Goal: Task Accomplishment & Management: Manage account settings

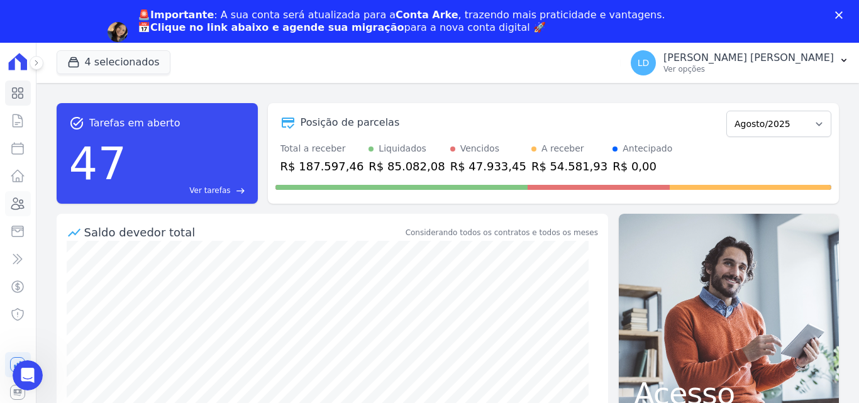
click at [16, 205] on icon at bounding box center [17, 203] width 15 height 15
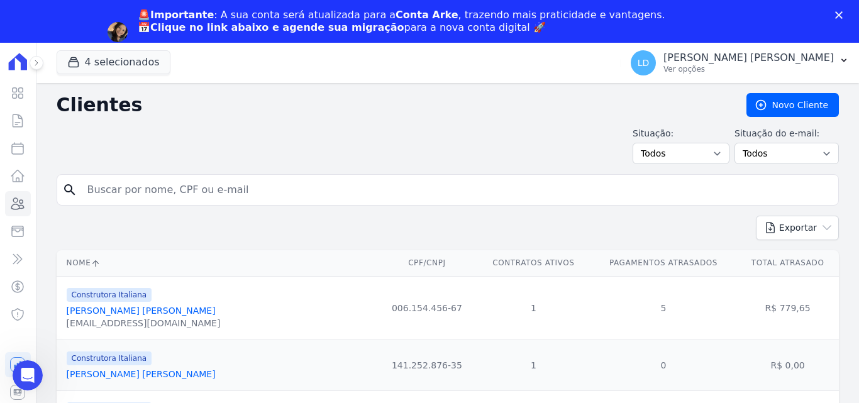
click at [162, 195] on input "search" at bounding box center [456, 189] width 753 height 25
paste input "ISABELA [PERSON_NAME] E [PERSON_NAME]"
type input "ISABELA [PERSON_NAME] E [PERSON_NAME]"
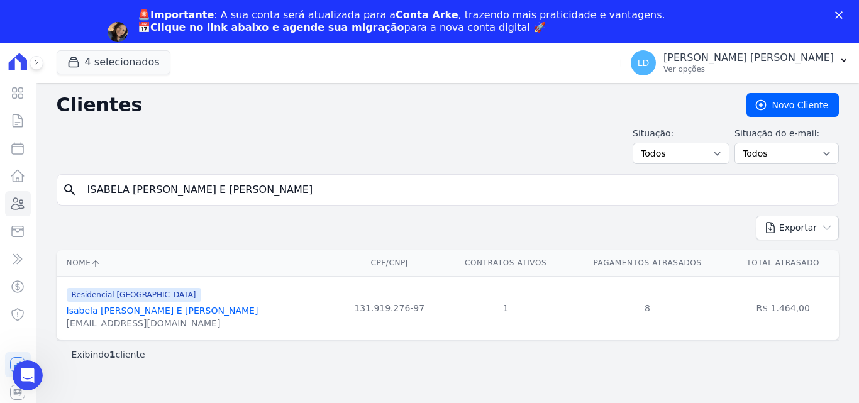
click at [178, 310] on link "Isabela [PERSON_NAME] E [PERSON_NAME]" at bounding box center [163, 310] width 192 height 10
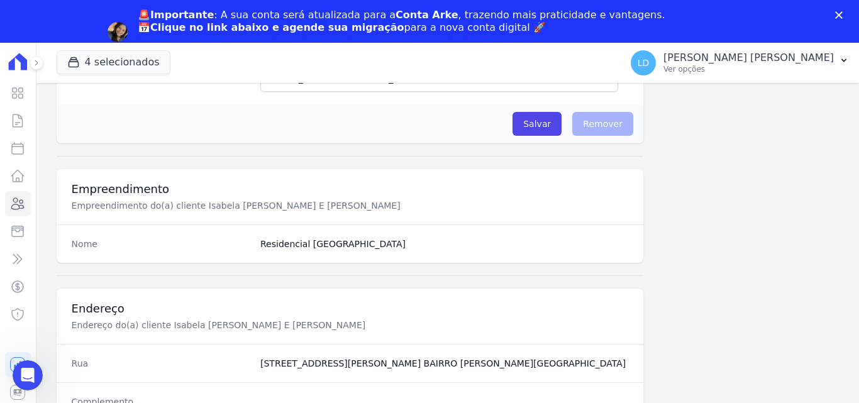
scroll to position [773, 0]
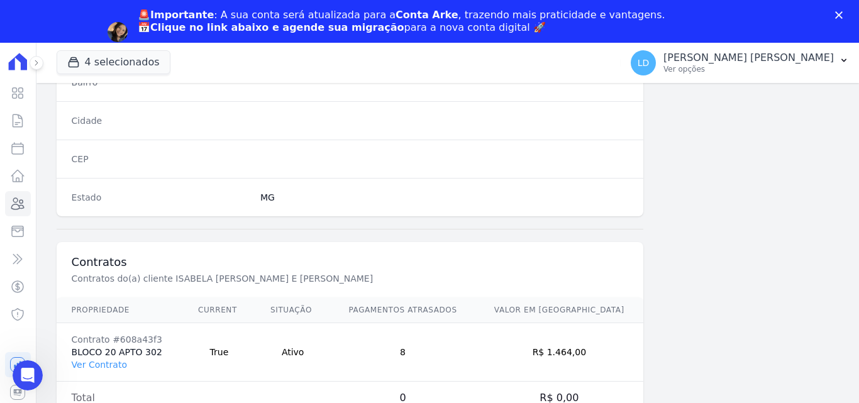
click at [112, 365] on link "Ver Contrato" at bounding box center [99, 365] width 55 height 10
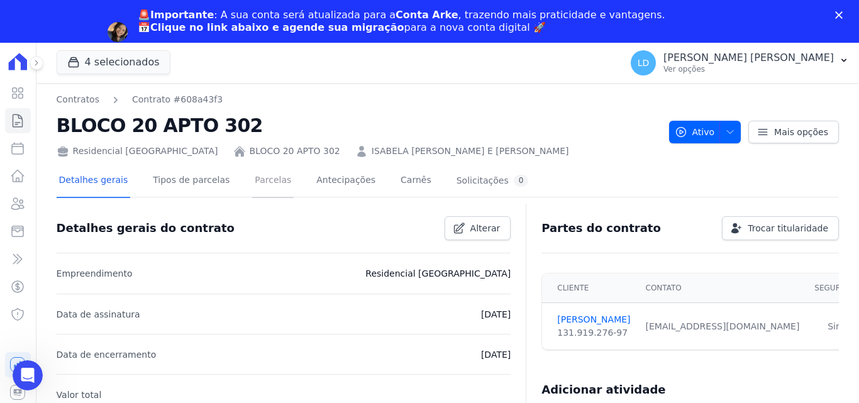
click at [266, 180] on link "Parcelas" at bounding box center [272, 181] width 41 height 33
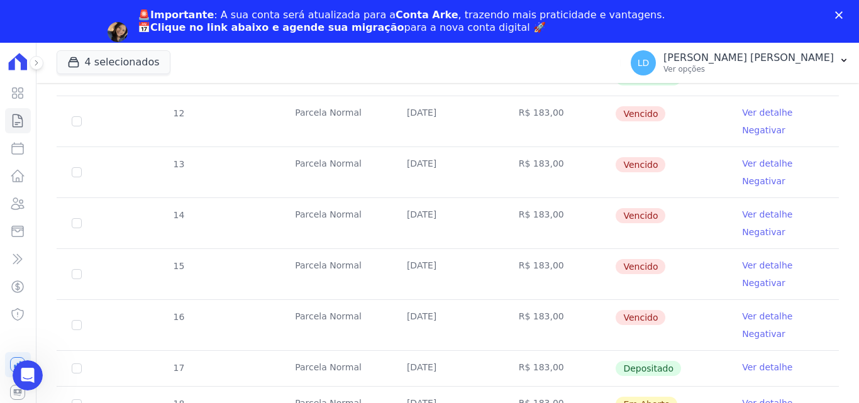
scroll to position [314, 0]
click at [75, 118] on input "checkbox" at bounding box center [77, 120] width 10 height 10
checkbox input "true"
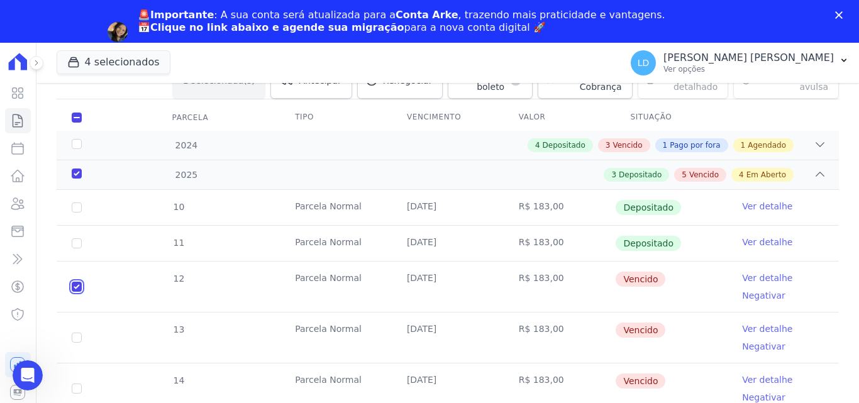
scroll to position [136, 0]
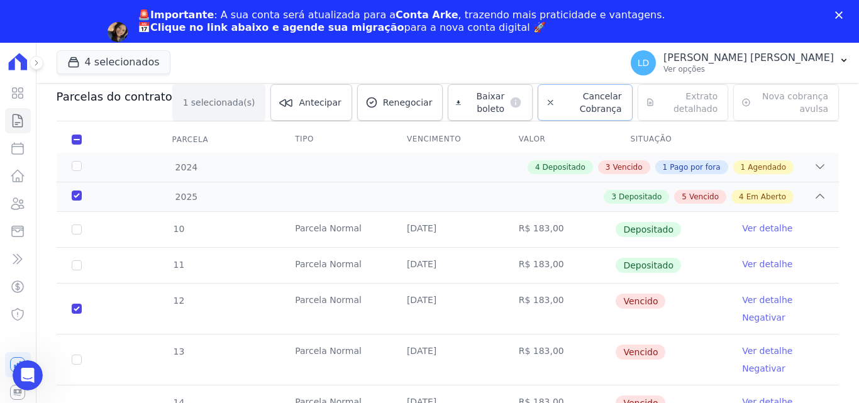
click at [537, 103] on link "Cancelar Cobrança" at bounding box center [584, 102] width 94 height 36
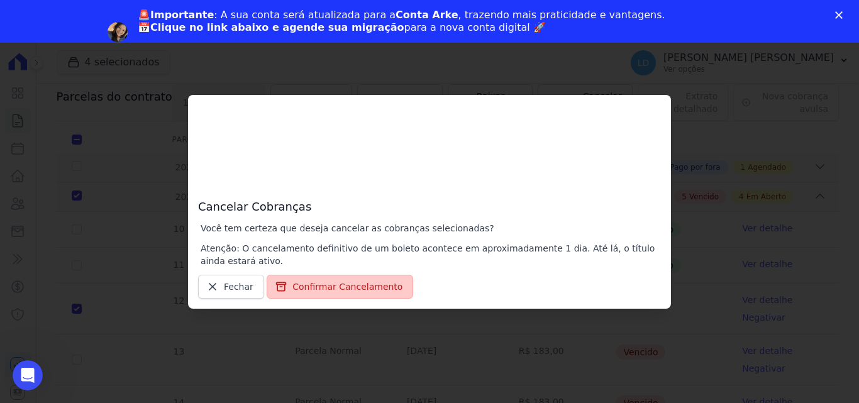
click at [372, 288] on button "Confirmar Cancelamento" at bounding box center [339, 287] width 146 height 24
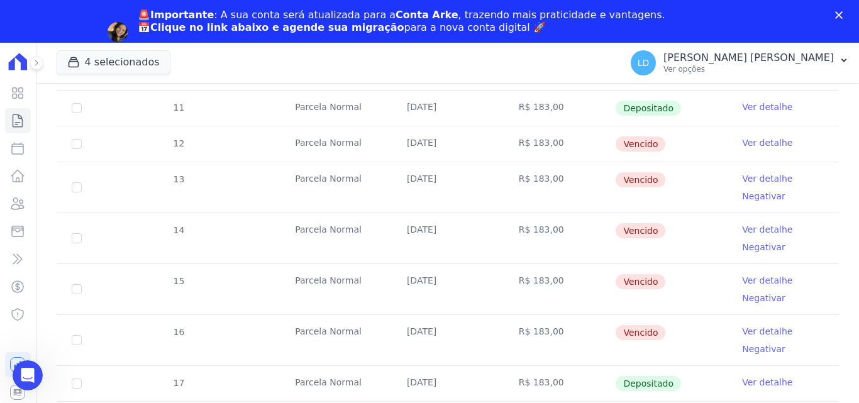
scroll to position [314, 0]
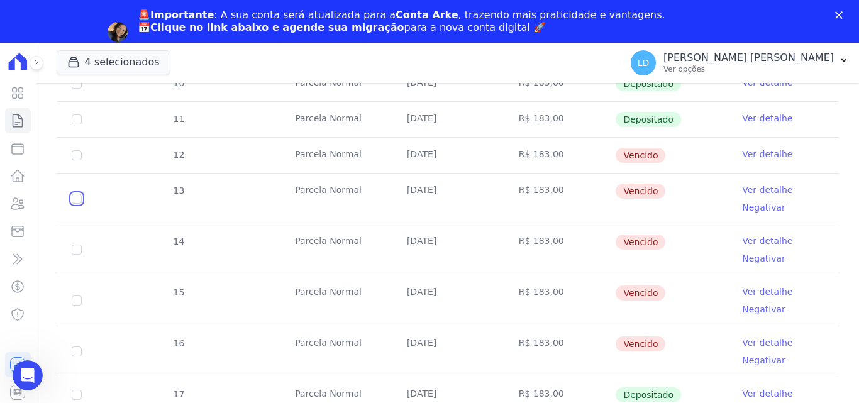
click at [75, 199] on input "checkbox" at bounding box center [77, 199] width 10 height 10
checkbox input "true"
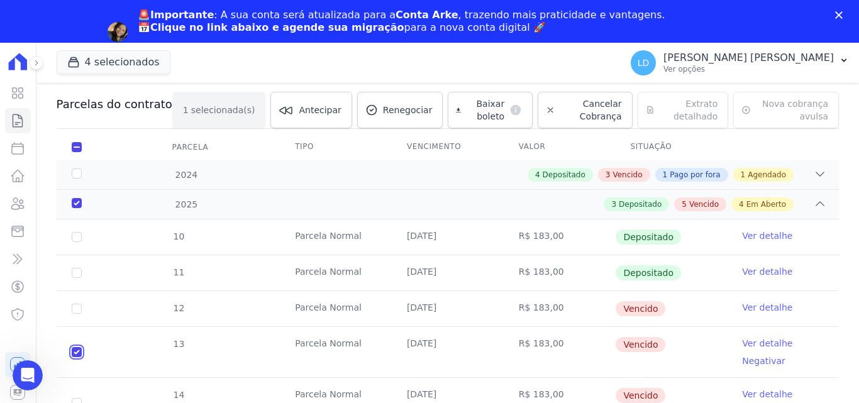
scroll to position [10, 0]
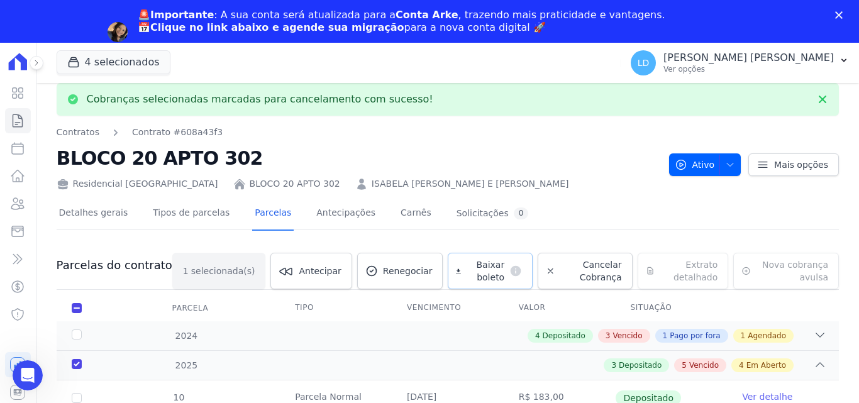
click at [456, 271] on icon at bounding box center [458, 271] width 5 height 4
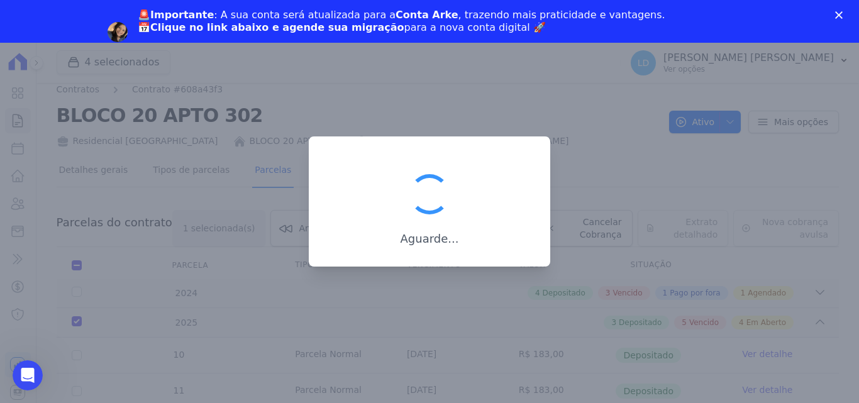
scroll to position [0, 0]
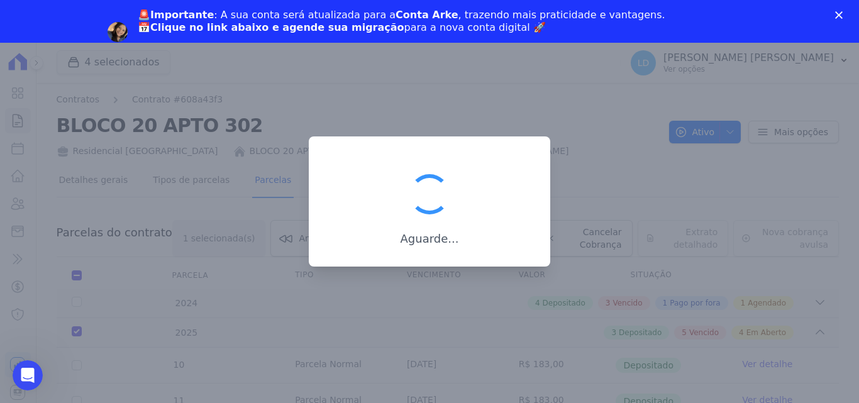
click at [524, 202] on div "Aguarde..." at bounding box center [429, 207] width 201 height 77
click at [601, 188] on div at bounding box center [429, 201] width 859 height 403
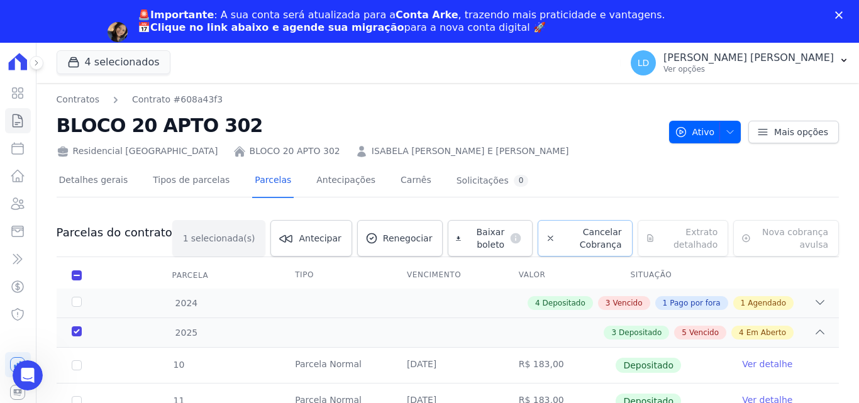
click at [546, 242] on icon at bounding box center [550, 238] width 9 height 13
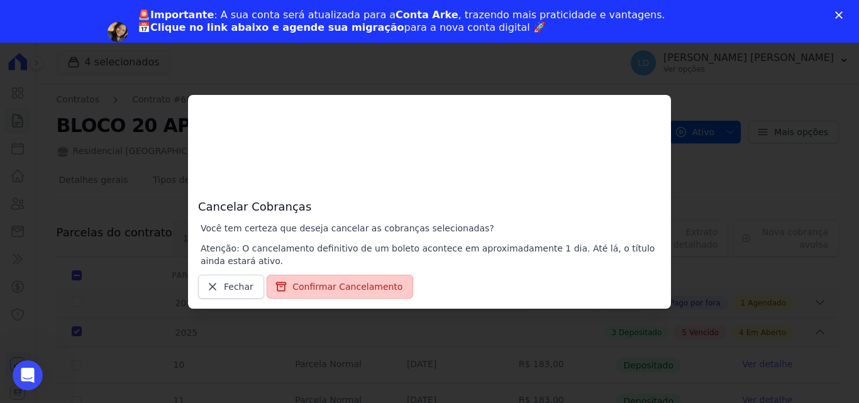
click at [344, 278] on button "Confirmar Cancelamento" at bounding box center [339, 287] width 146 height 24
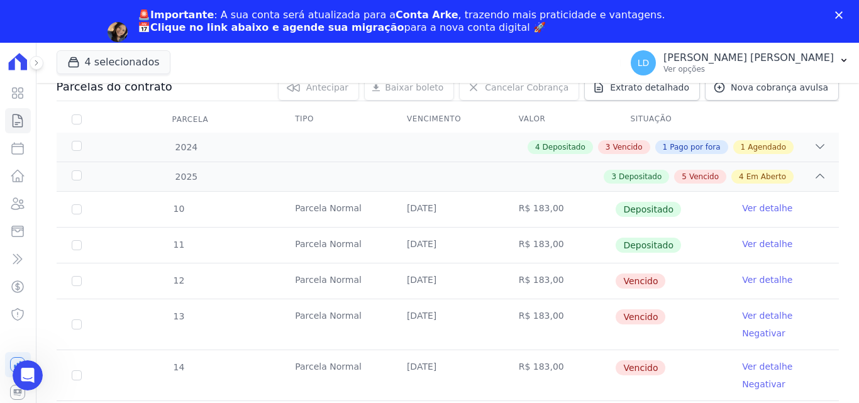
scroll to position [251, 0]
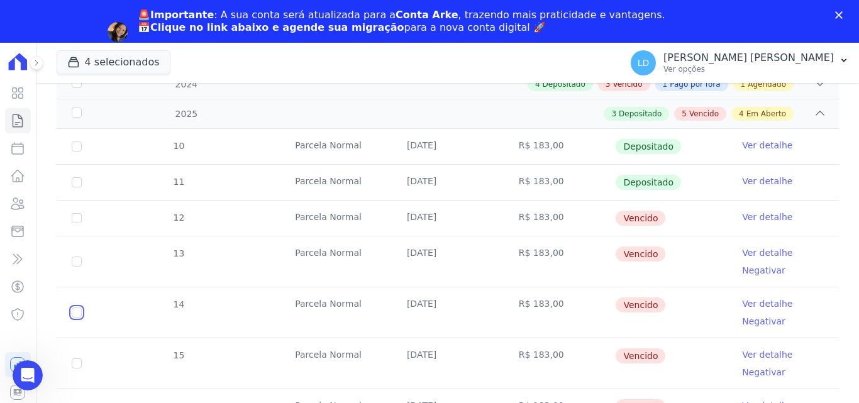
drag, startPoint x: 75, startPoint y: 313, endPoint x: 113, endPoint y: 310, distance: 37.8
click at [76, 312] on input "checkbox" at bounding box center [77, 312] width 10 height 10
checkbox input "true"
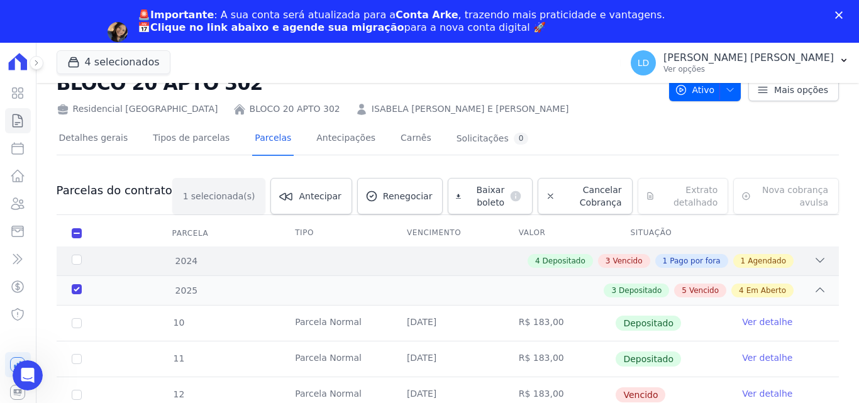
scroll to position [73, 0]
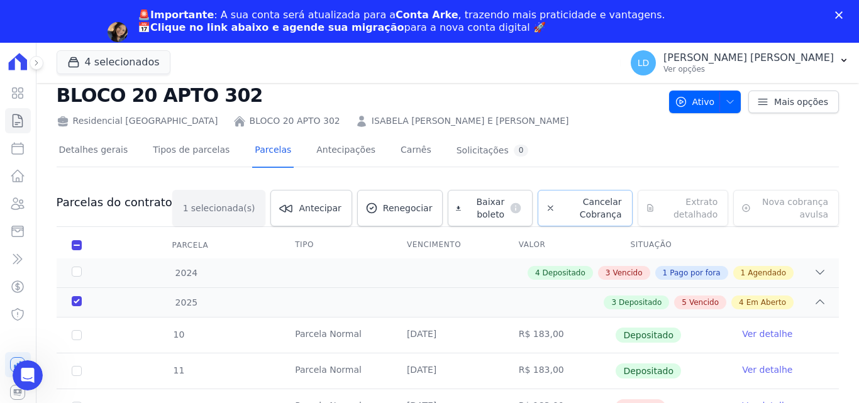
click at [560, 220] on span "Cancelar Cobrança" at bounding box center [591, 207] width 62 height 25
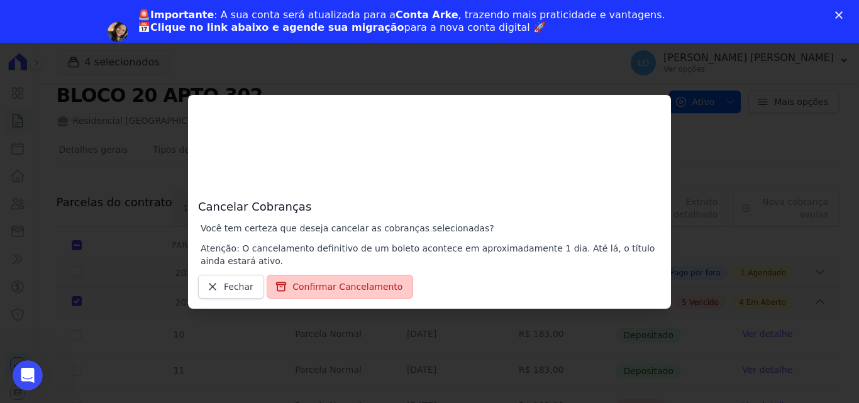
click at [362, 283] on button "Confirmar Cancelamento" at bounding box center [339, 287] width 146 height 24
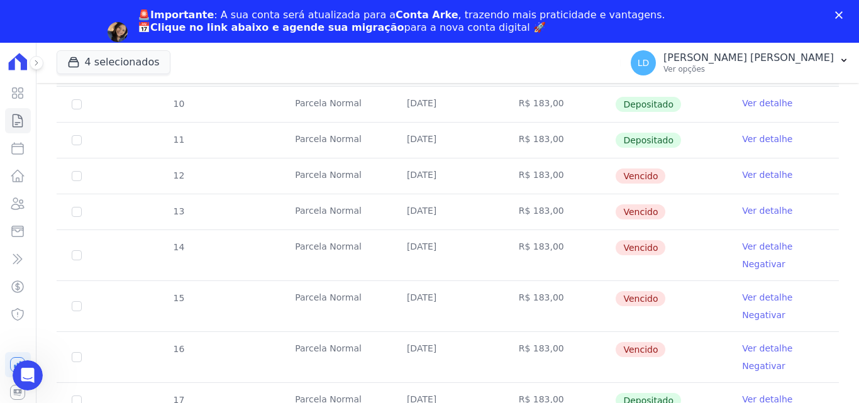
scroll to position [314, 0]
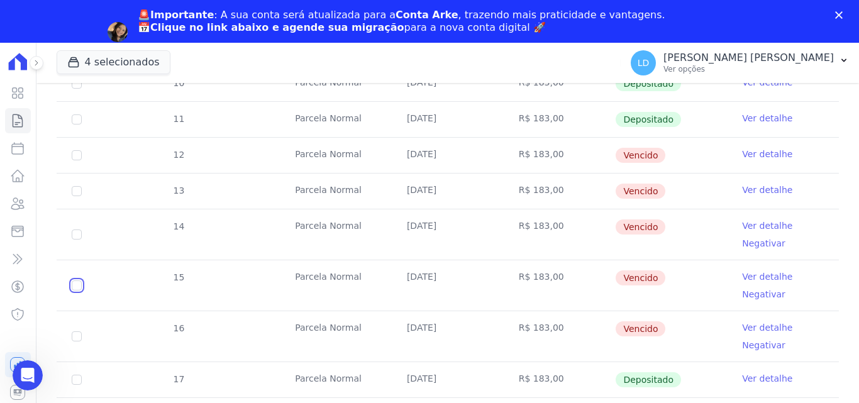
click at [78, 285] on input "checkbox" at bounding box center [77, 285] width 10 height 10
checkbox input "true"
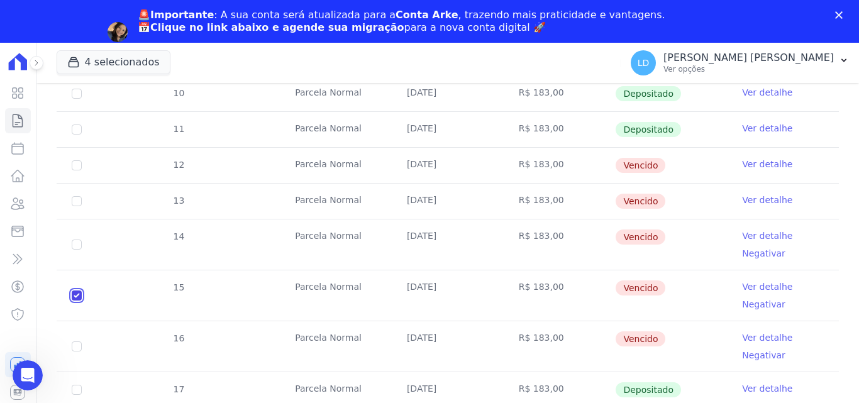
scroll to position [324, 0]
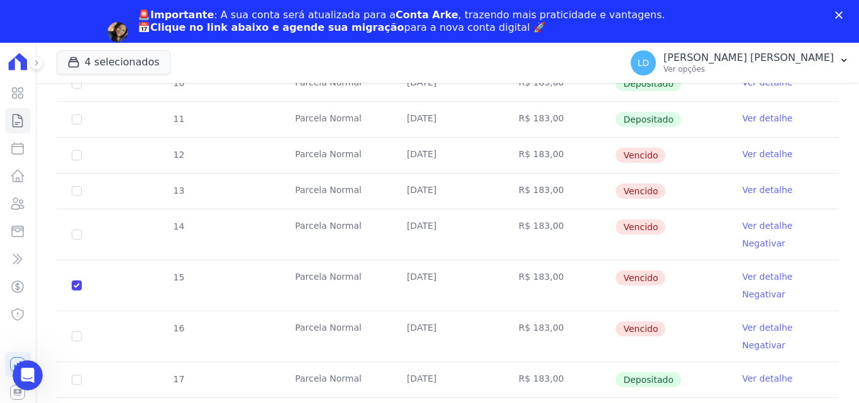
click at [78, 341] on td "16" at bounding box center [77, 336] width 40 height 50
click at [80, 336] on input "checkbox" at bounding box center [77, 336] width 10 height 10
checkbox input "true"
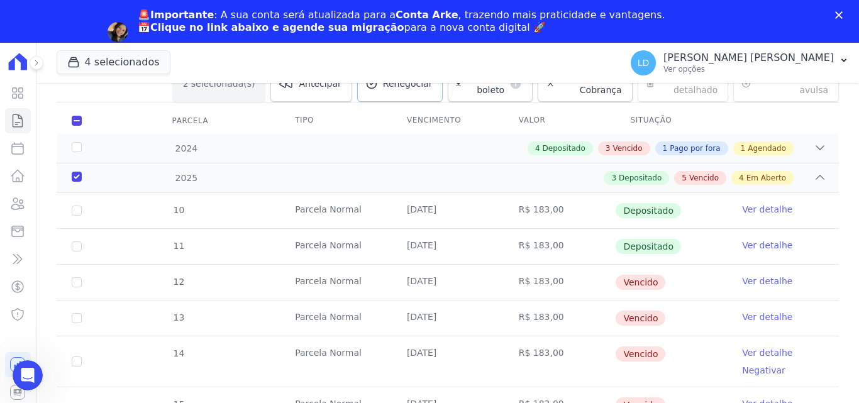
scroll to position [0, 0]
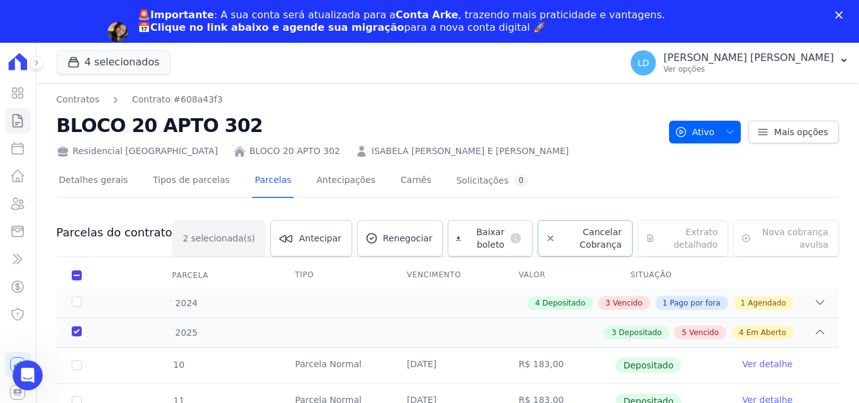
click at [560, 239] on span "Cancelar Cobrança" at bounding box center [591, 238] width 62 height 25
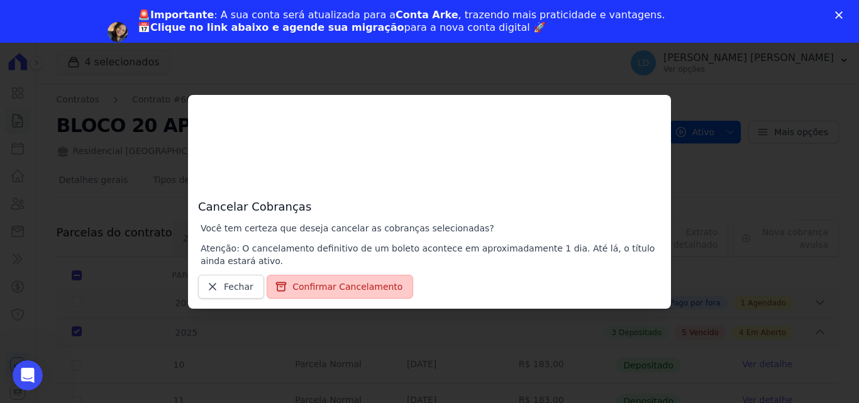
click at [337, 282] on button "Confirmar Cancelamento" at bounding box center [339, 287] width 146 height 24
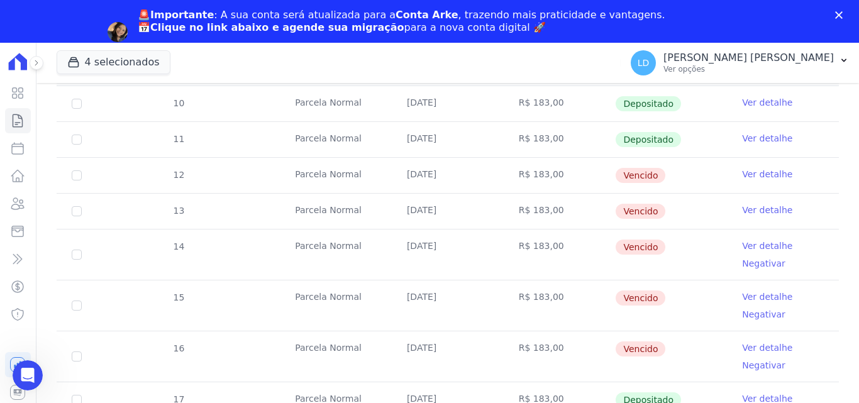
scroll to position [209, 0]
